Goal: Information Seeking & Learning: Learn about a topic

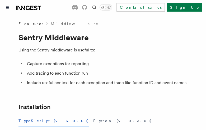
click at [35, 121] on button "TypeScript (v3.0.0+)" at bounding box center [53, 121] width 70 height 12
click at [93, 121] on button "Python (v0.3.0+)" at bounding box center [122, 121] width 59 height 12
